Goal: Information Seeking & Learning: Learn about a topic

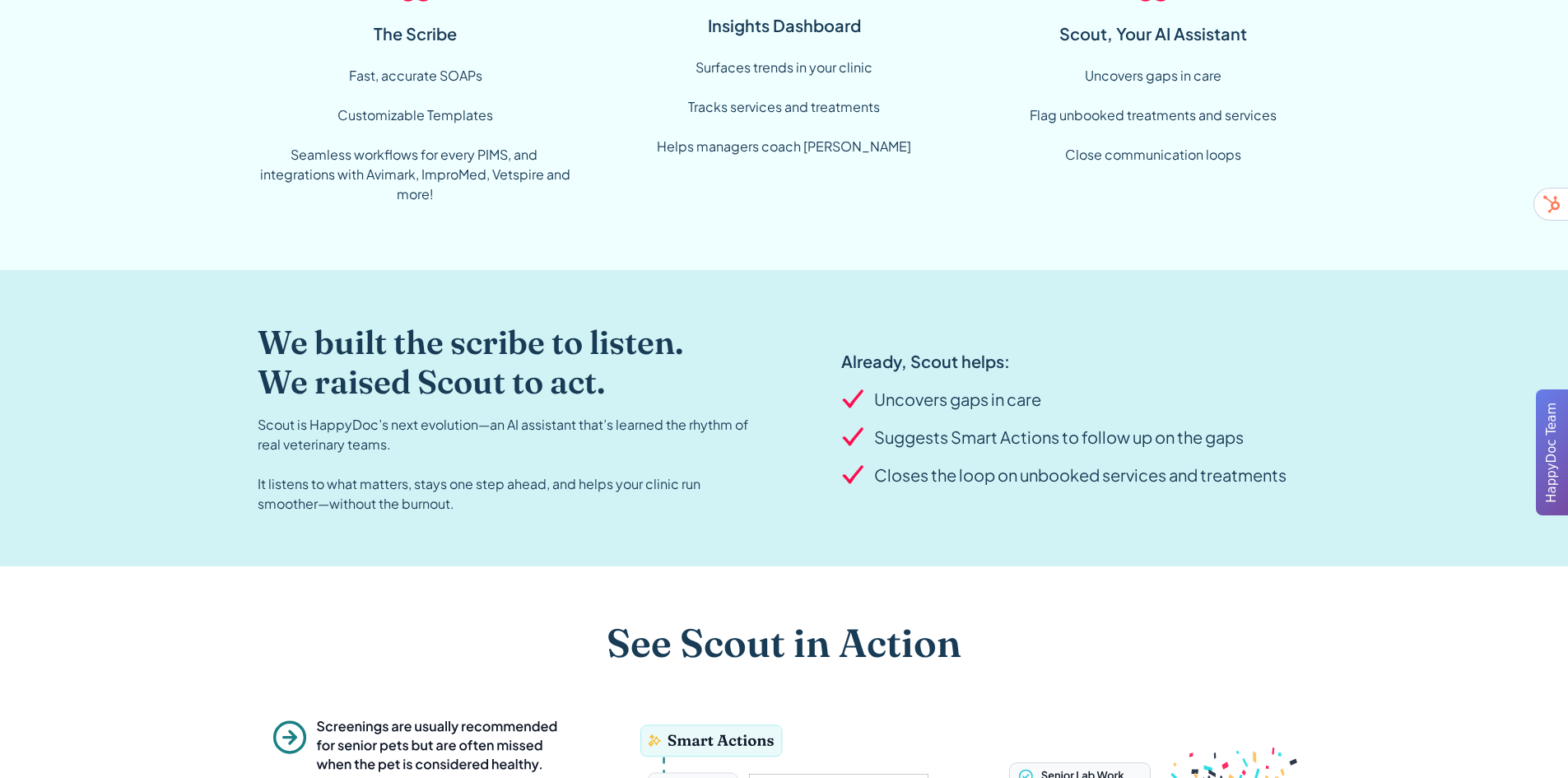
scroll to position [138, 0]
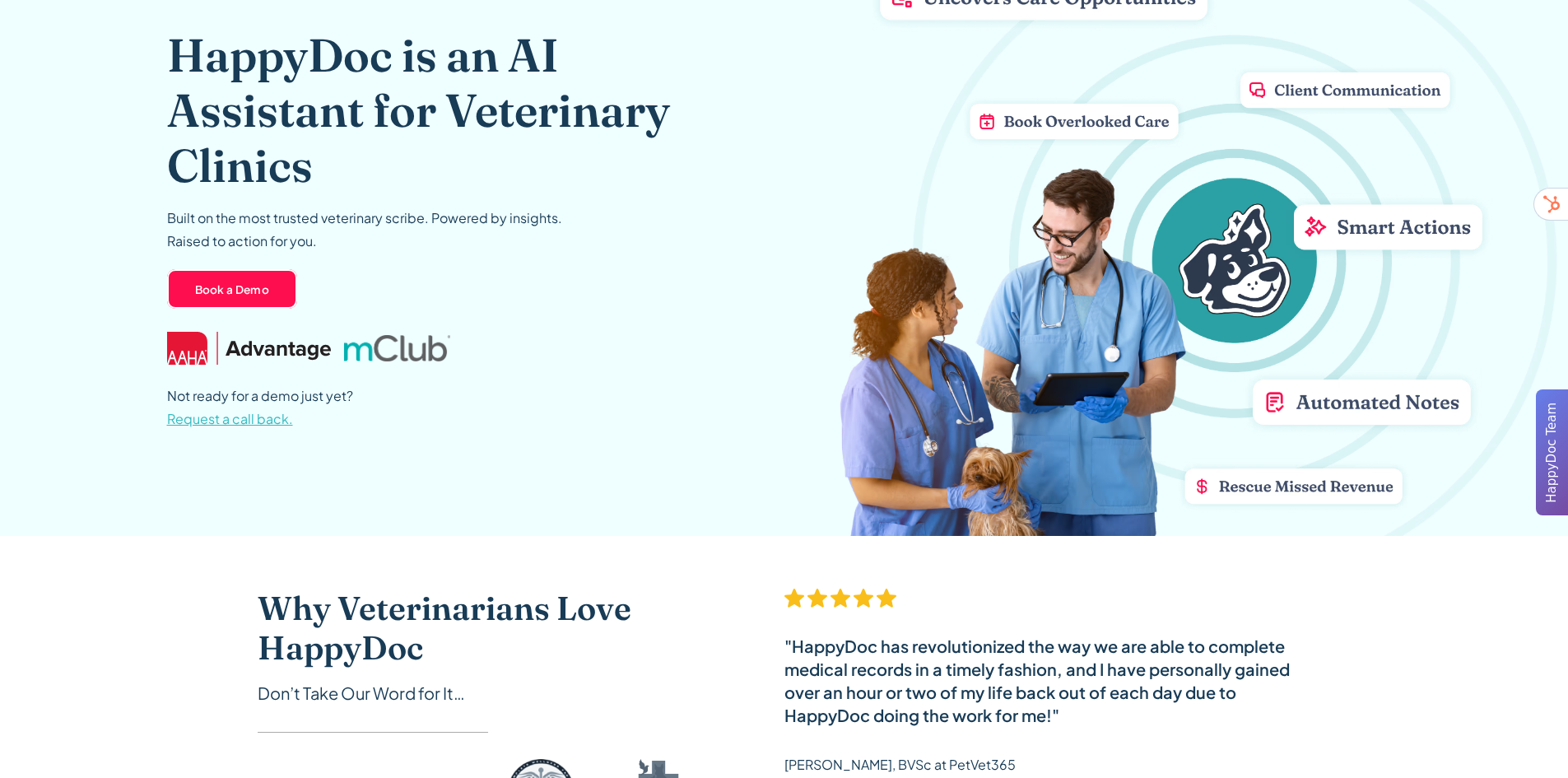
drag, startPoint x: 315, startPoint y: 318, endPoint x: 323, endPoint y: 309, distance: 12.0
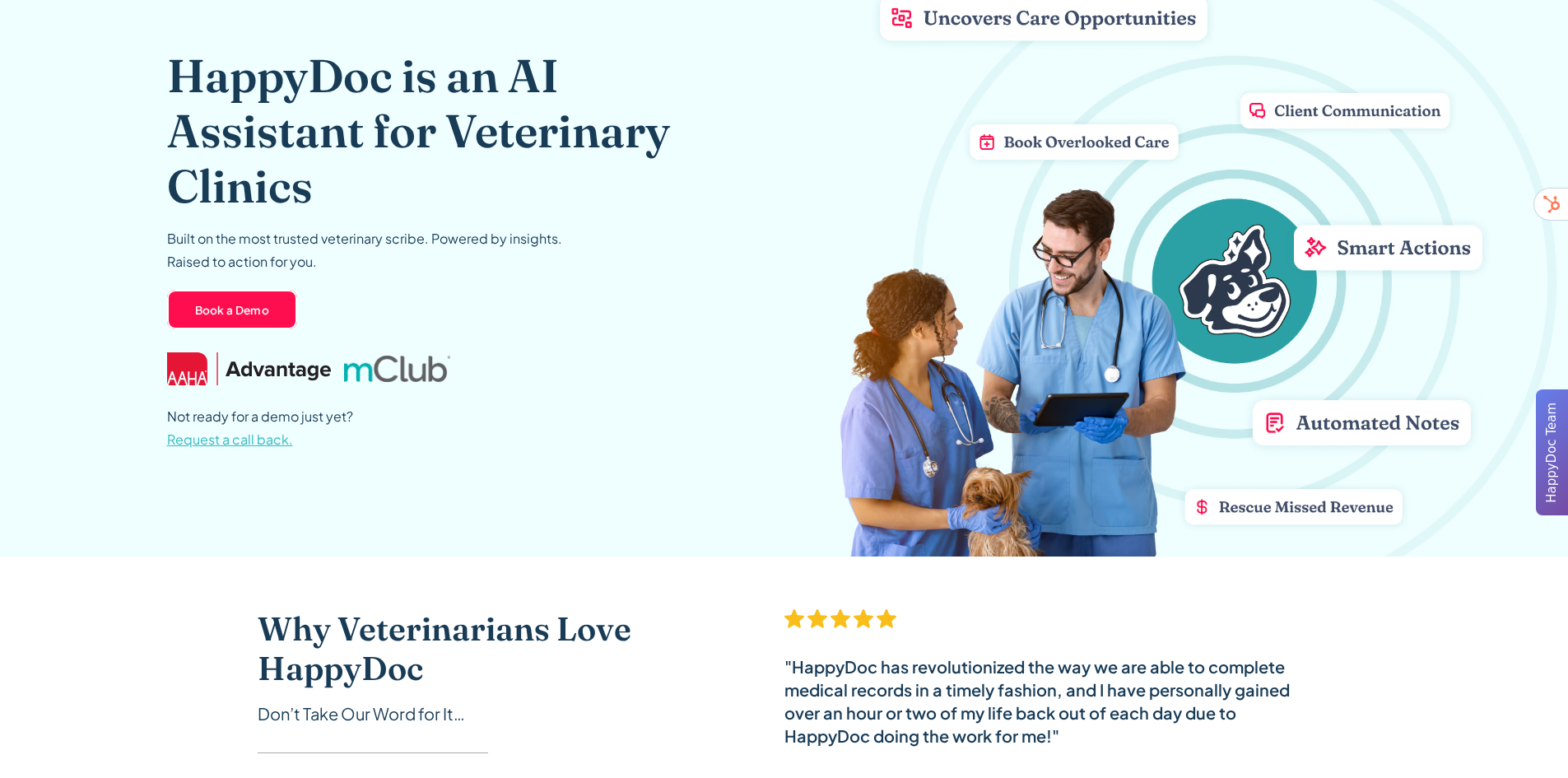
scroll to position [116, 0]
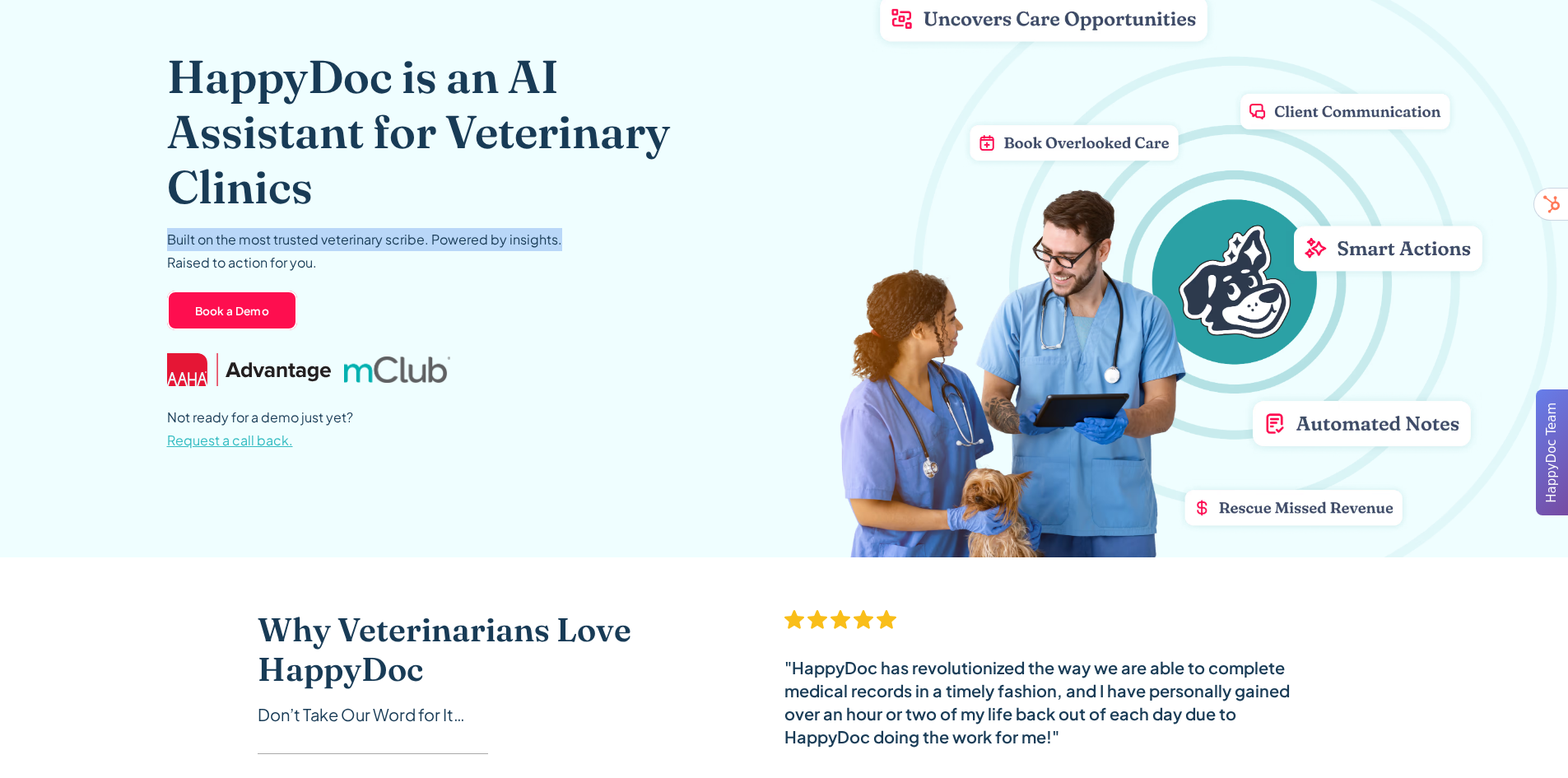
drag, startPoint x: 638, startPoint y: 216, endPoint x: 631, endPoint y: 209, distance: 9.9
drag, startPoint x: 631, startPoint y: 209, endPoint x: 623, endPoint y: 198, distance: 13.6
click at [623, 198] on h1 "HappyDoc is an AI Assistant for Veterinary Clinics" at bounding box center [445, 132] width 555 height 166
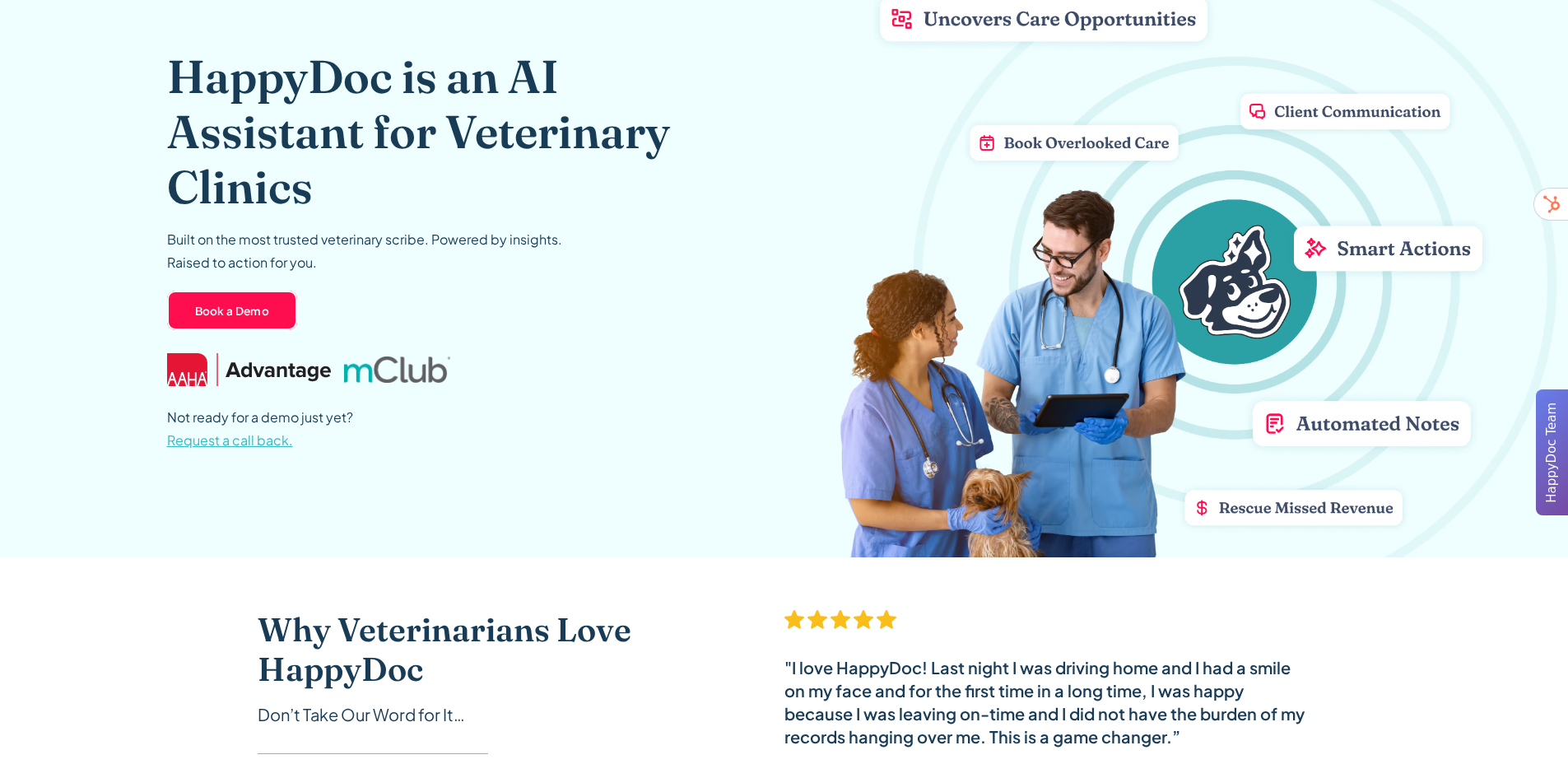
drag, startPoint x: 659, startPoint y: 274, endPoint x: 655, endPoint y: 264, distance: 10.8
click at [658, 274] on div "HappyDoc is an AI Assistant for Veterinary Clinics Built on the most trusted ve…" at bounding box center [445, 191] width 555 height 285
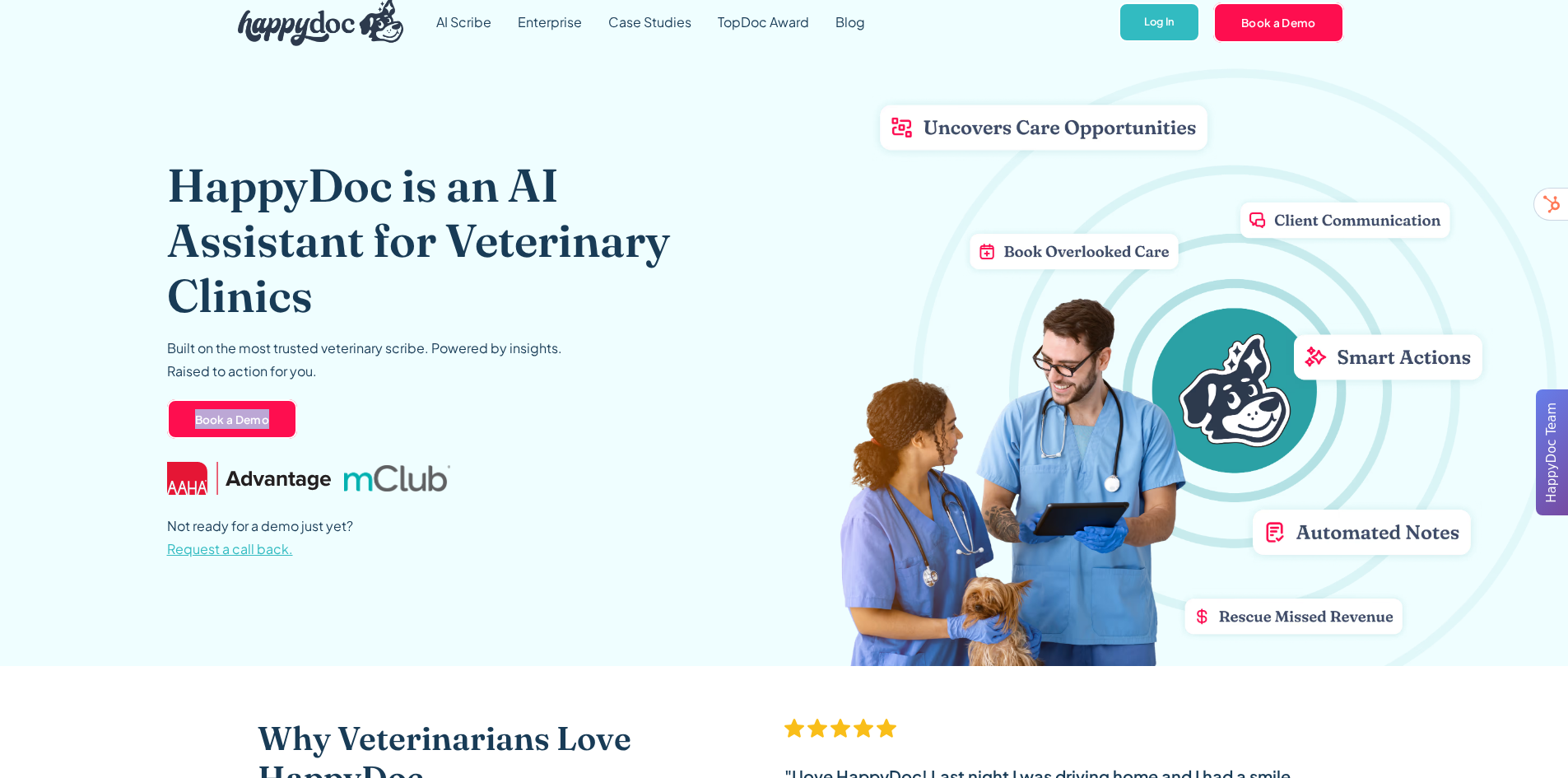
scroll to position [0, 0]
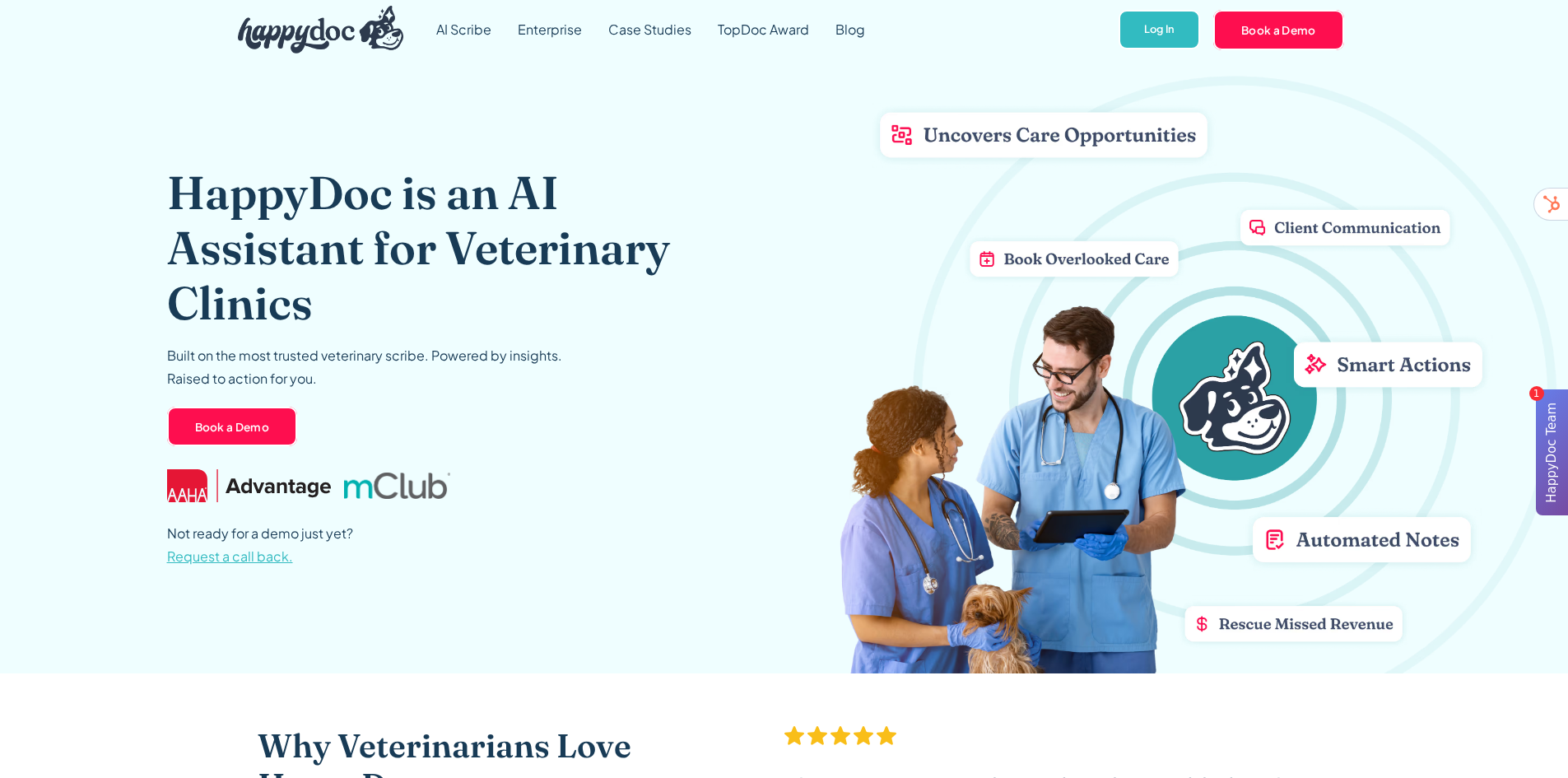
click at [692, 202] on h1 "HappyDoc is an AI Assistant for Veterinary Clinics" at bounding box center [445, 248] width 555 height 166
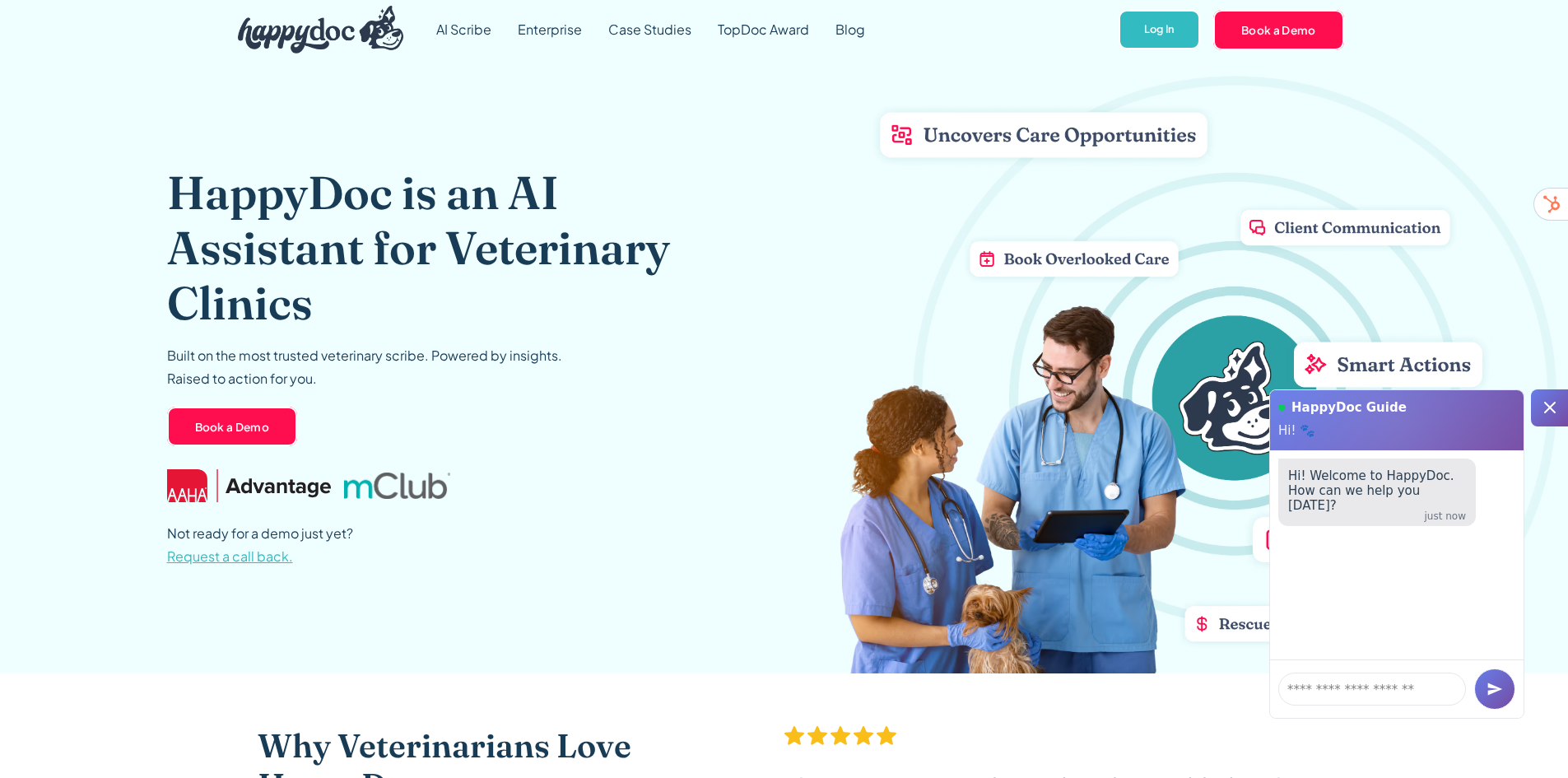
drag, startPoint x: 692, startPoint y: 202, endPoint x: 671, endPoint y: 185, distance: 27.0
click at [671, 185] on h1 "HappyDoc is an AI Assistant for Veterinary Clinics" at bounding box center [445, 248] width 555 height 166
click at [1543, 414] on icon at bounding box center [1550, 408] width 20 height 20
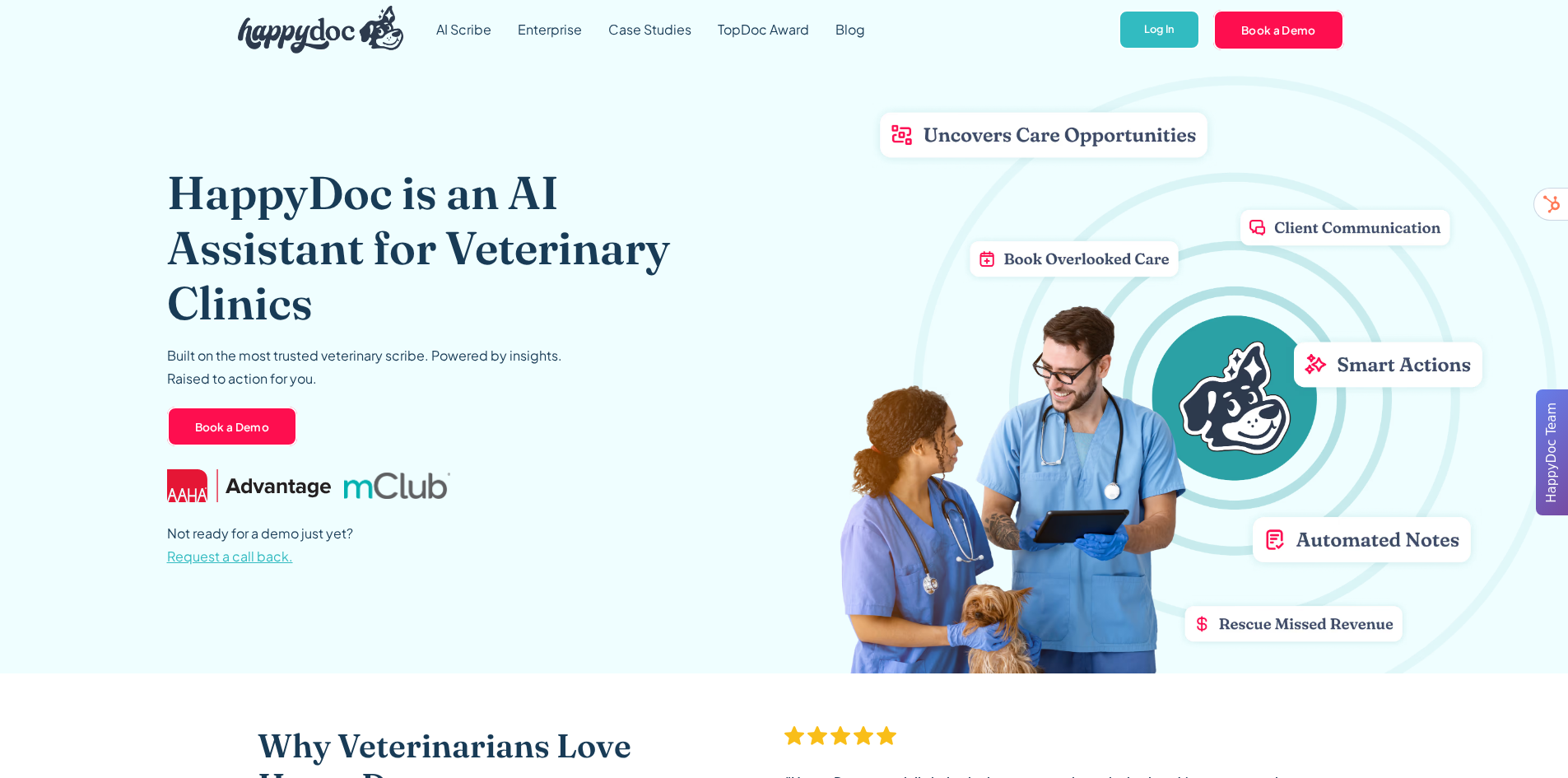
click at [888, 324] on div "HappyDoc is an AI Assistant for Veterinary Clinics Built on the most trusted ve…" at bounding box center [784, 367] width 1235 height 614
drag, startPoint x: 888, startPoint y: 324, endPoint x: 851, endPoint y: 297, distance: 45.8
click at [851, 297] on div "HappyDoc is an AI Assistant for Veterinary Clinics Built on the most trusted ve…" at bounding box center [784, 367] width 1235 height 614
click at [474, 29] on link "AI Scribe" at bounding box center [463, 29] width 81 height 60
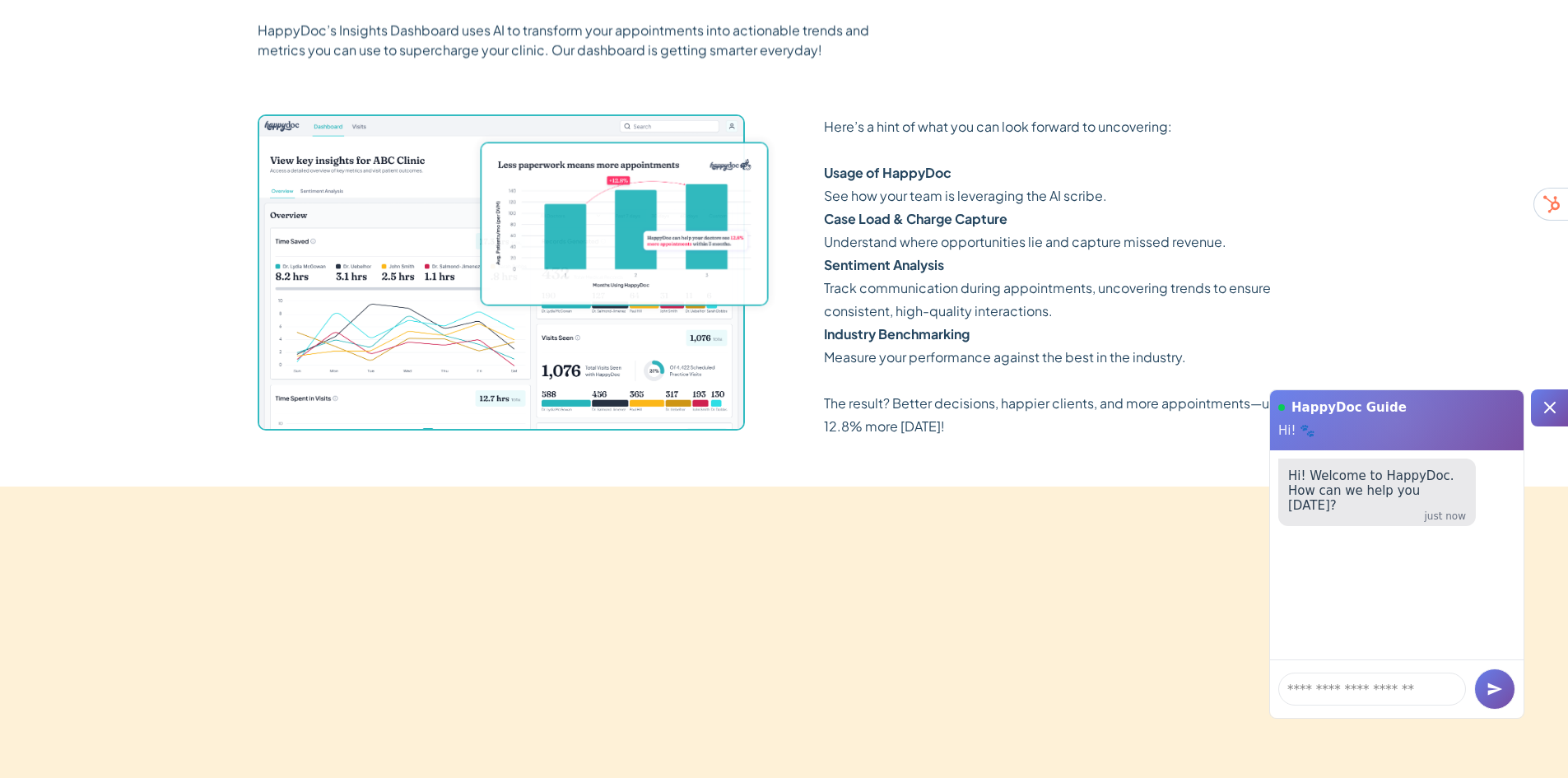
scroll to position [2471, 0]
